Goal: Information Seeking & Learning: Check status

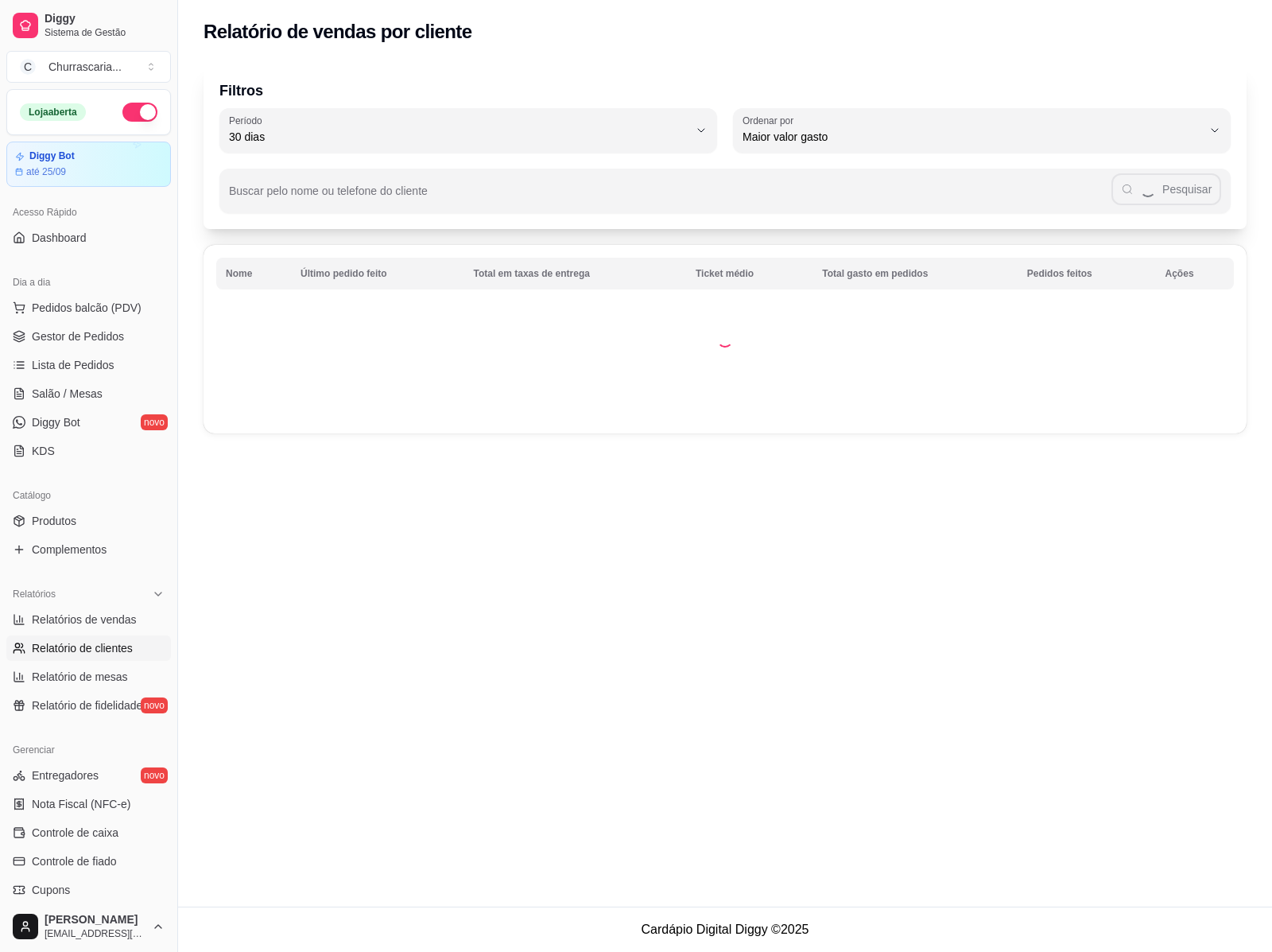
select select "30"
select select "HIGHEST_TOTAL_SPENT_WITH_ORDERS"
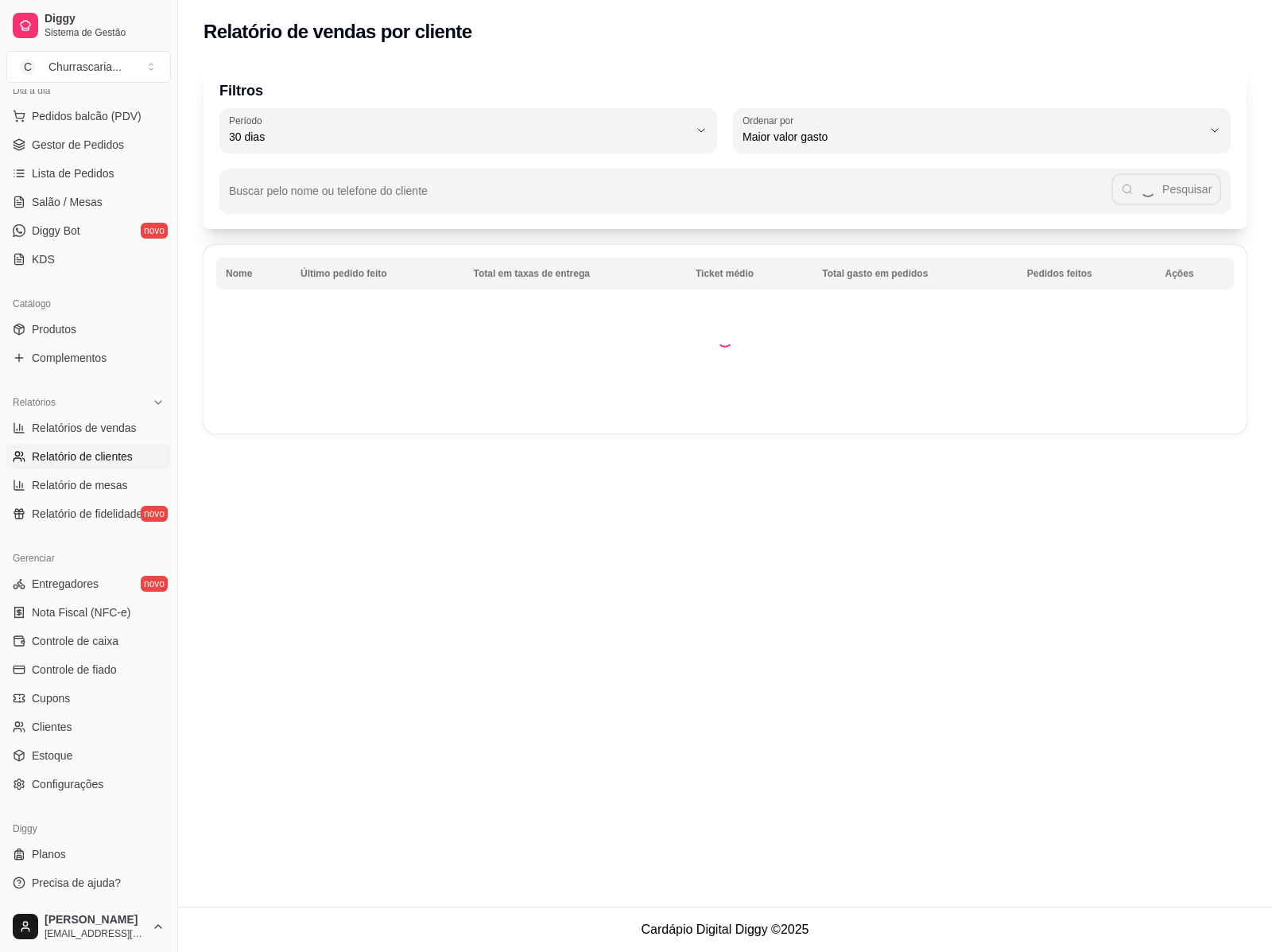
click at [78, 438] on link "Relatórios de vendas" at bounding box center [89, 428] width 165 height 26
select select "ALL"
select select "0"
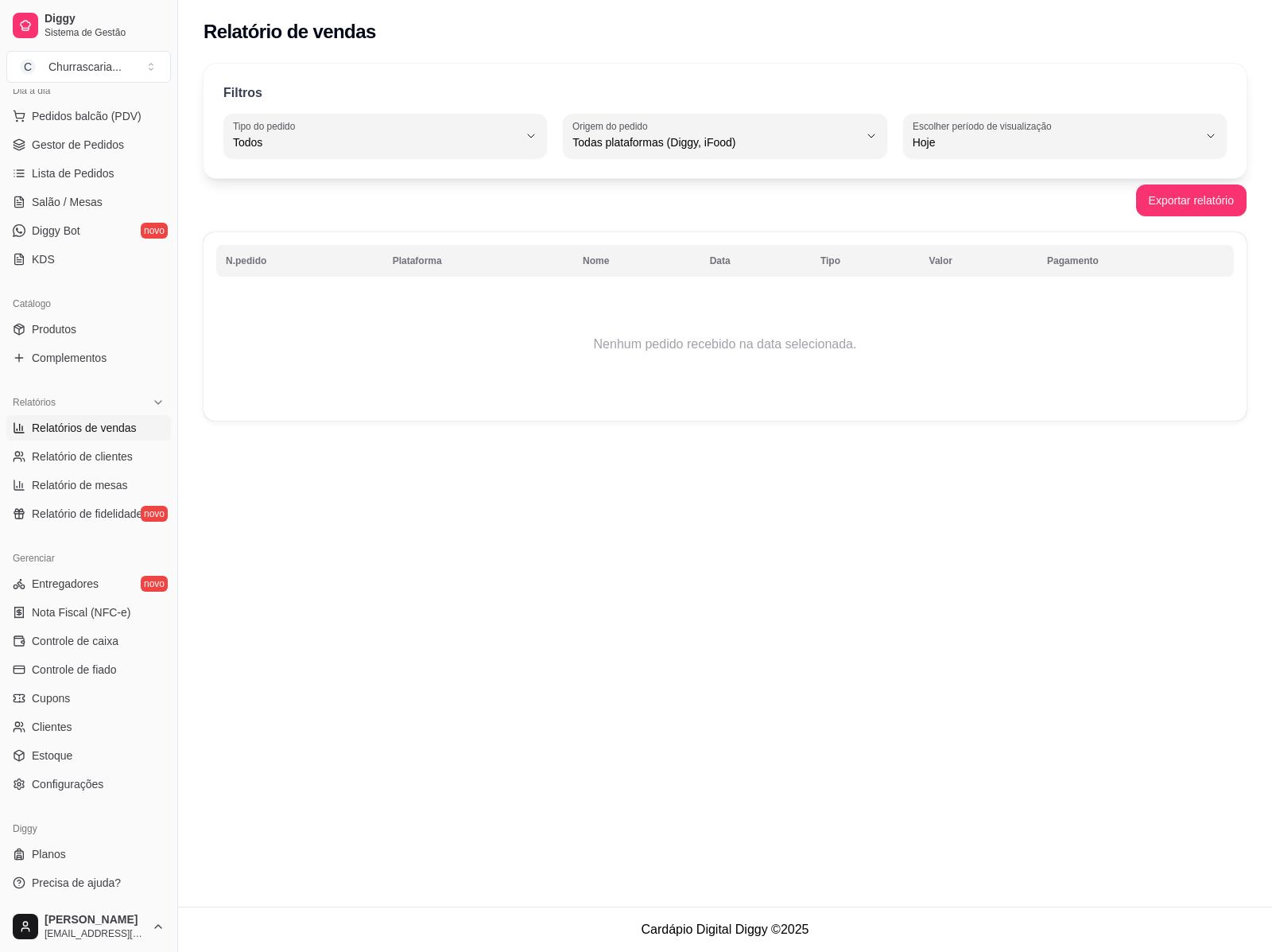
click at [58, 415] on link "Relatórios de vendas" at bounding box center [89, 428] width 165 height 26
click at [6, 415] on link "Relatórios de vendas" at bounding box center [89, 428] width 165 height 26
